Goal: Information Seeking & Learning: Find specific fact

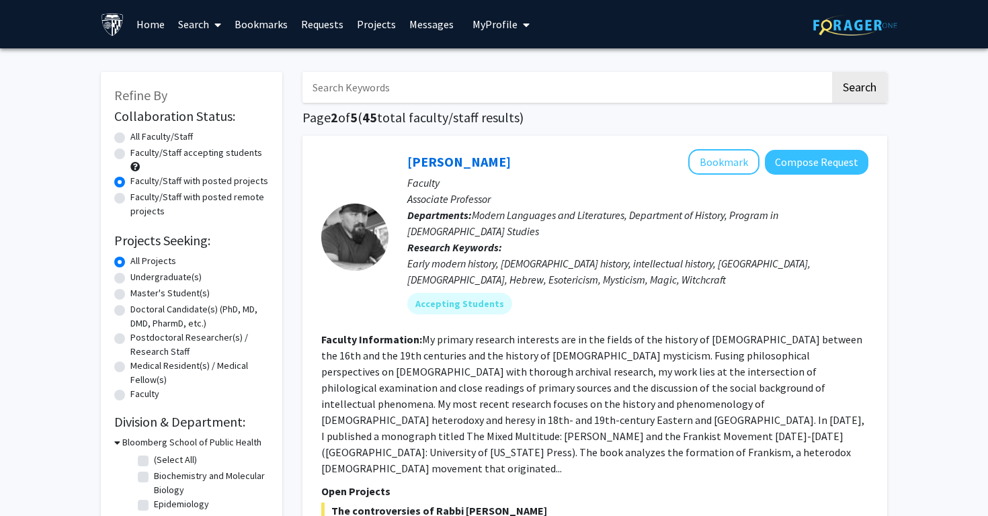
click at [516, 86] on input "Search Keywords" at bounding box center [566, 87] width 528 height 31
click at [137, 138] on label "All Faculty/Staff" at bounding box center [161, 137] width 63 height 14
click at [137, 138] on input "All Faculty/Staff" at bounding box center [134, 134] width 9 height 9
radio input "true"
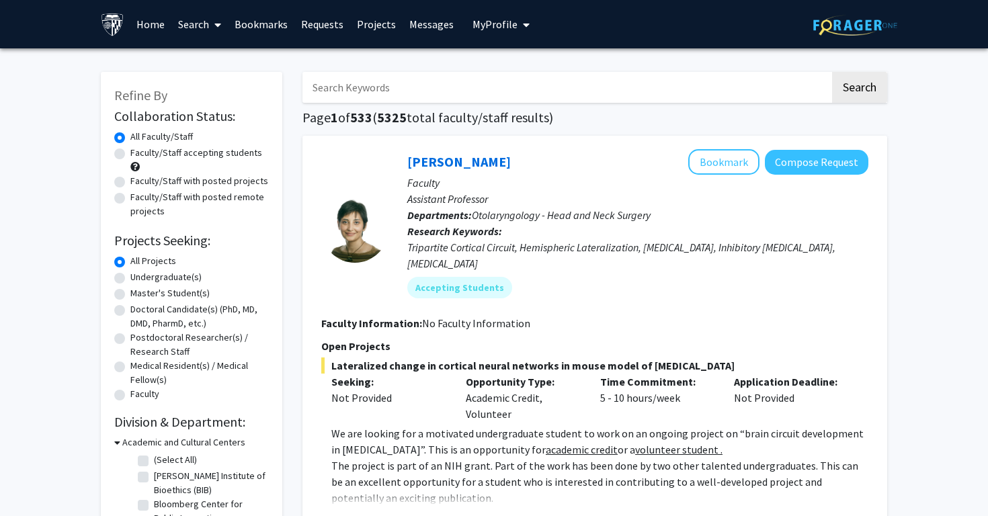
click at [378, 97] on input "Search Keywords" at bounding box center [566, 87] width 528 height 31
type input ","
type input "mao"
click at [832, 72] on button "Search" at bounding box center [859, 87] width 55 height 31
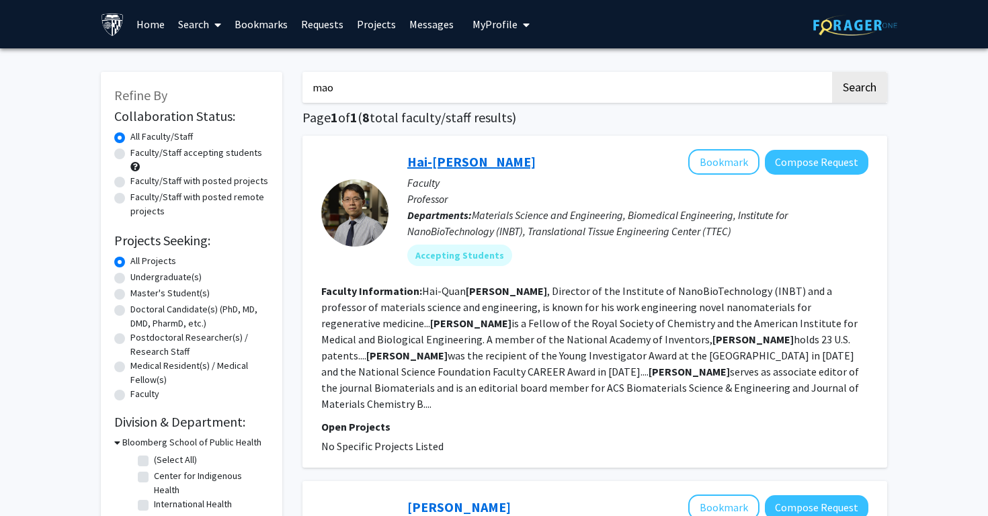
click at [466, 163] on link "Hai-[PERSON_NAME]" at bounding box center [471, 161] width 128 height 17
click at [351, 93] on input "mao" at bounding box center [566, 87] width 528 height 31
click at [832, 72] on button "Search" at bounding box center [859, 87] width 55 height 31
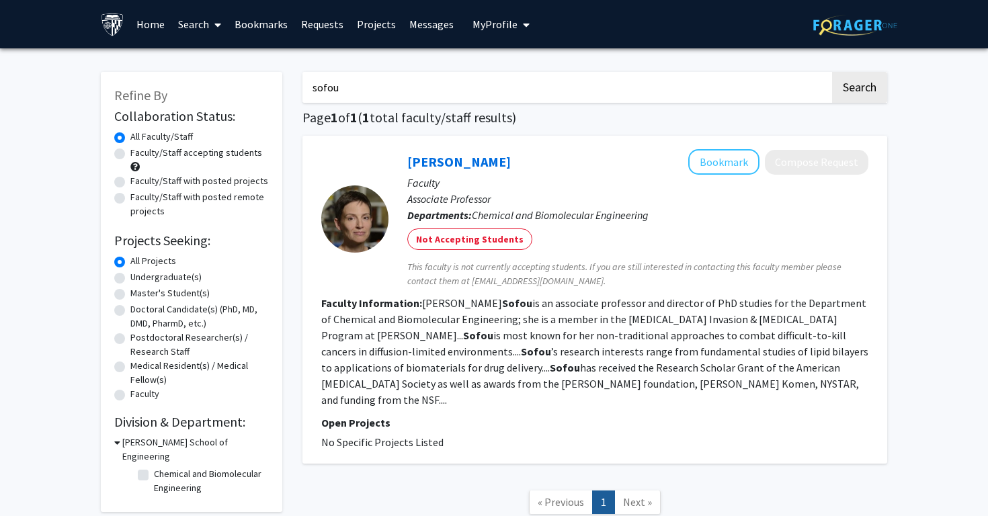
click at [539, 81] on input "sofou" at bounding box center [566, 87] width 528 height 31
type input "[PERSON_NAME]"
click at [832, 72] on button "Search" at bounding box center [859, 87] width 55 height 31
